Goal: Task Accomplishment & Management: Manage account settings

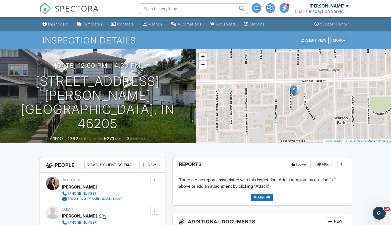
click at [207, 8] on input "text" at bounding box center [193, 8] width 107 height 11
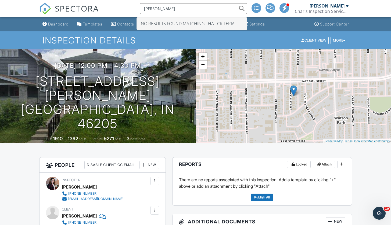
click at [168, 8] on input "holvey" at bounding box center [193, 8] width 107 height 11
type input "h"
type input "H"
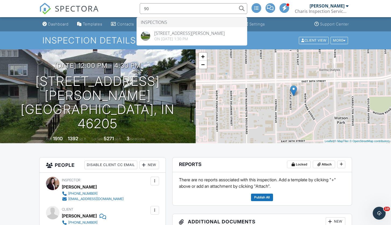
type input "9"
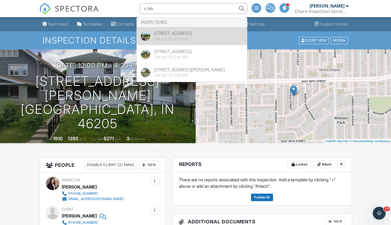
type input "s 5th"
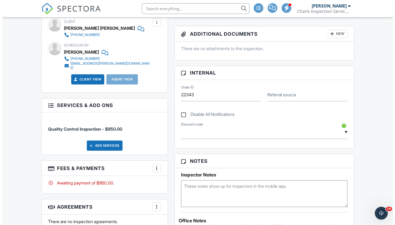
scroll to position [144, 0]
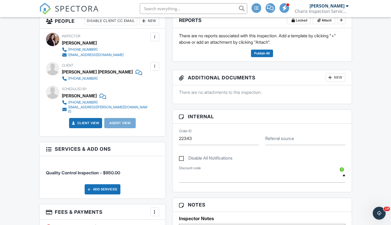
click at [100, 190] on div "Add Services" at bounding box center [103, 189] width 36 height 10
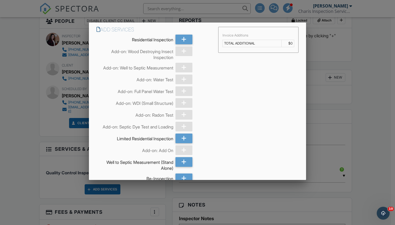
scroll to position [456, 0]
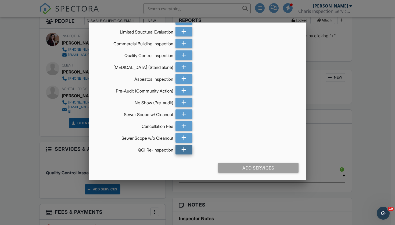
click at [184, 147] on icon at bounding box center [183, 150] width 5 height 10
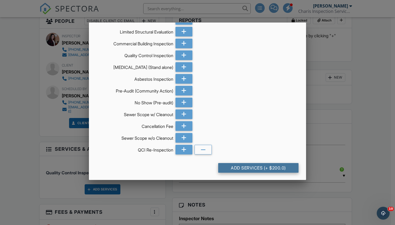
click at [232, 170] on div "Add Services (+ $200.0)" at bounding box center [258, 168] width 81 height 10
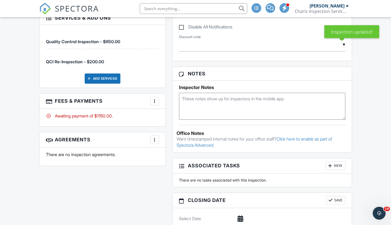
scroll to position [273, 0]
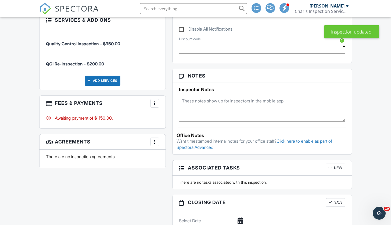
click at [150, 101] on div "More" at bounding box center [154, 103] width 9 height 9
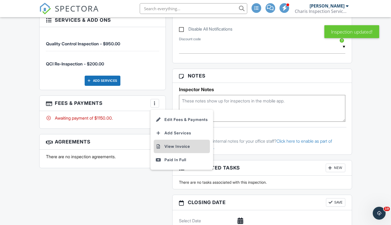
click at [166, 144] on li "View Invoice" at bounding box center [182, 146] width 56 height 13
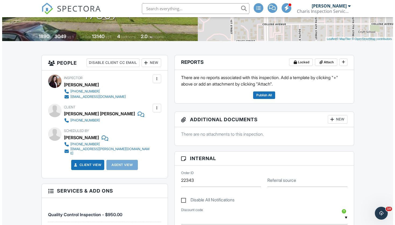
scroll to position [76, 0]
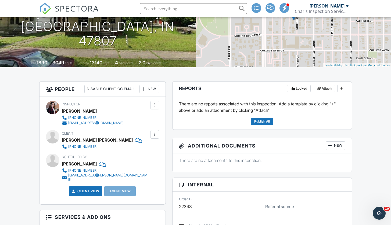
click at [155, 135] on div at bounding box center [154, 134] width 5 height 5
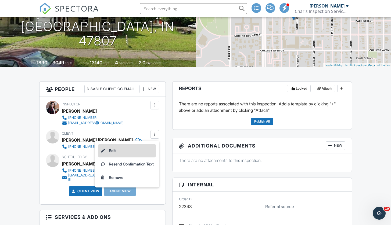
click at [127, 152] on li "Edit" at bounding box center [127, 150] width 58 height 13
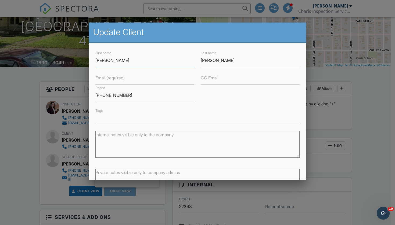
click at [119, 61] on input "[PERSON_NAME]" at bounding box center [144, 60] width 99 height 13
type input "Kathleen Holvey"
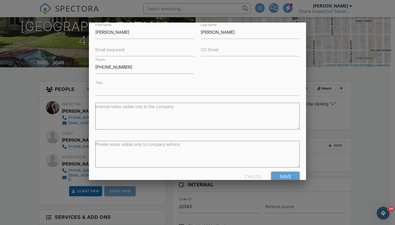
scroll to position [40, 0]
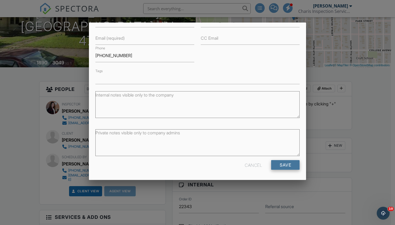
click at [284, 167] on input "Save" at bounding box center [285, 165] width 28 height 10
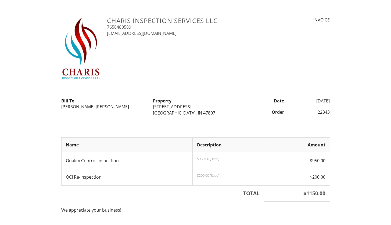
scroll to position [38, 0]
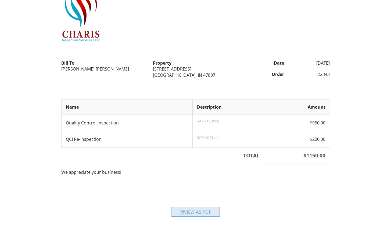
click at [188, 211] on div "View as PDF" at bounding box center [195, 212] width 49 height 10
